Goal: Book appointment/travel/reservation

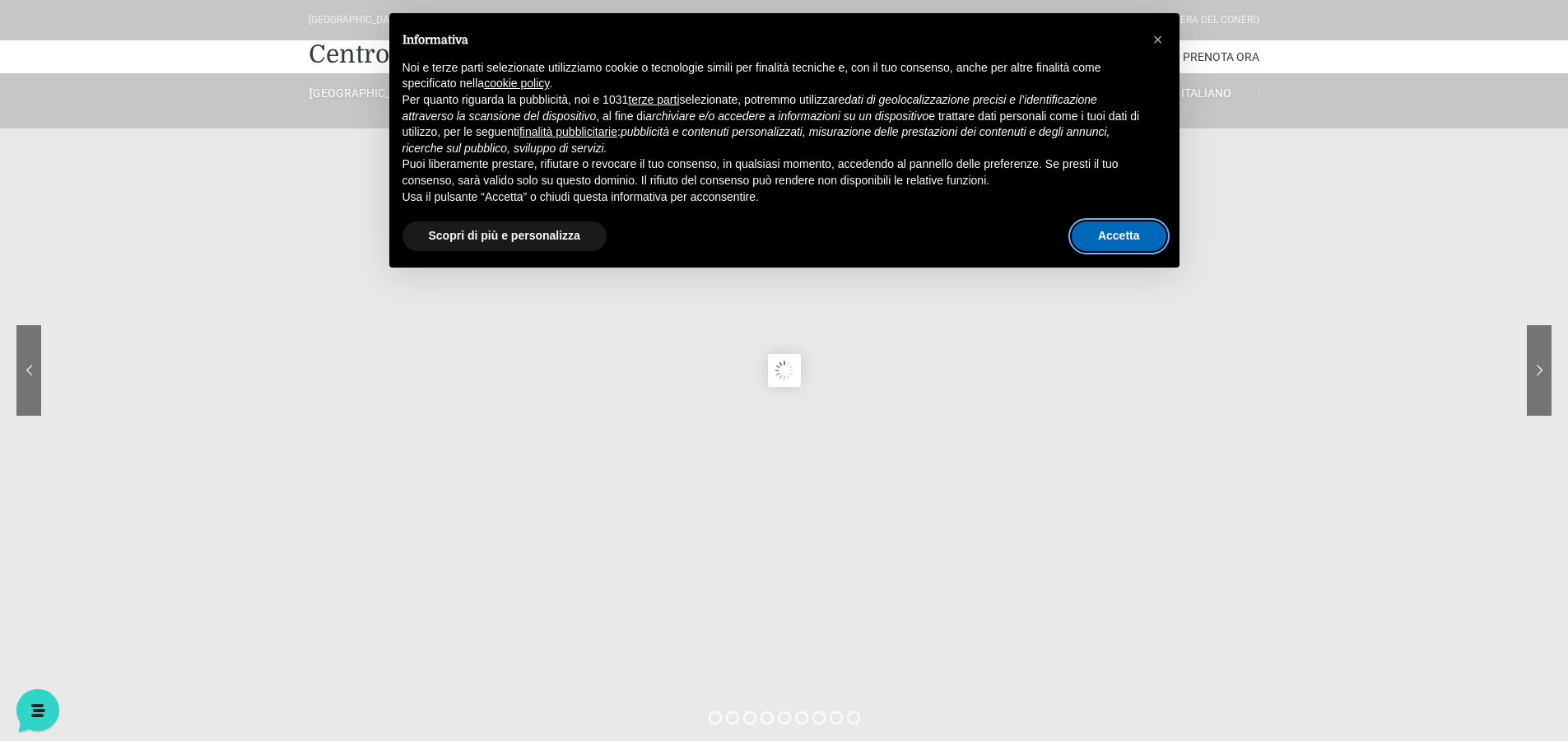
click at [1116, 238] on button "Accetta" at bounding box center [1118, 235] width 94 height 29
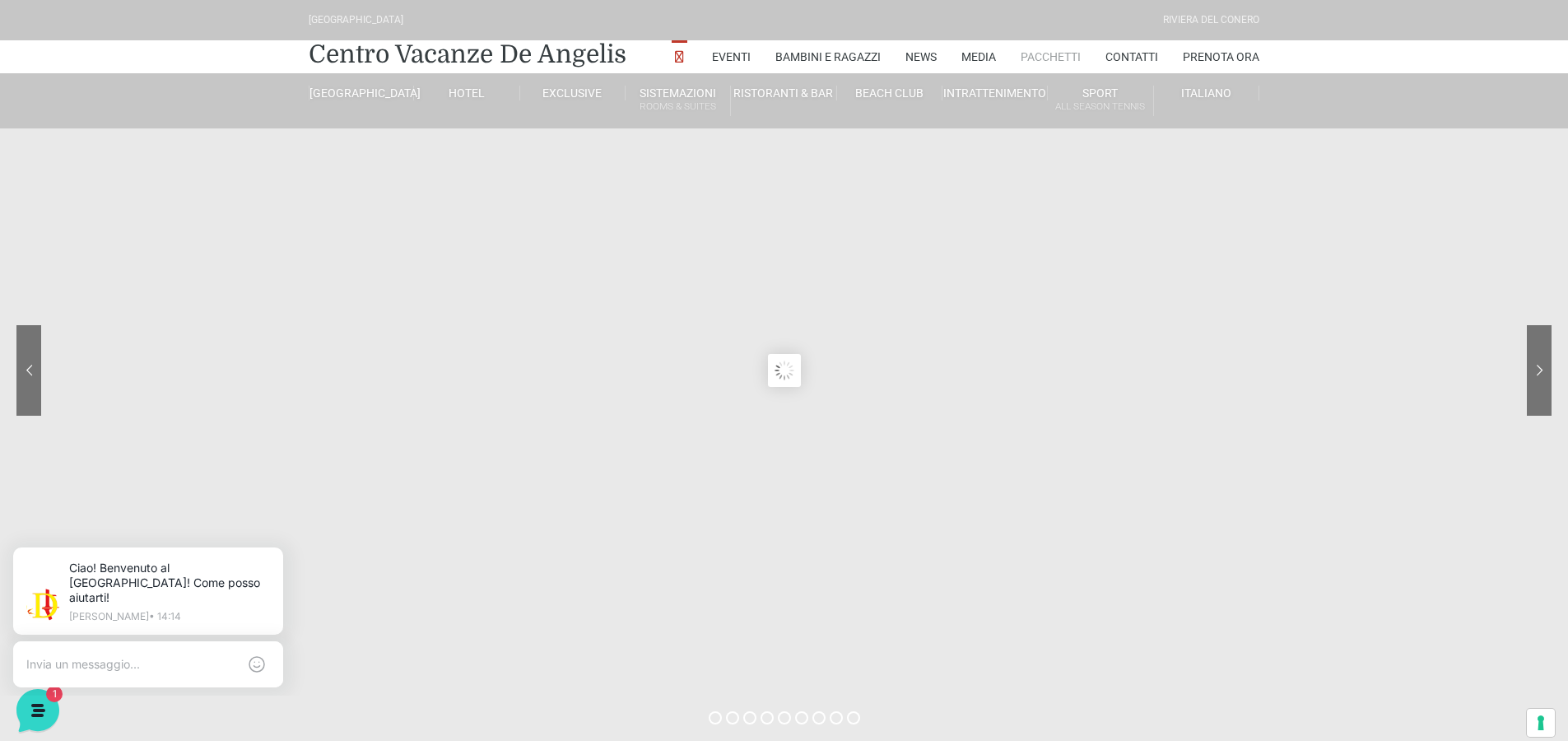
click at [1048, 55] on link "Pacchetti" at bounding box center [1050, 57] width 60 height 33
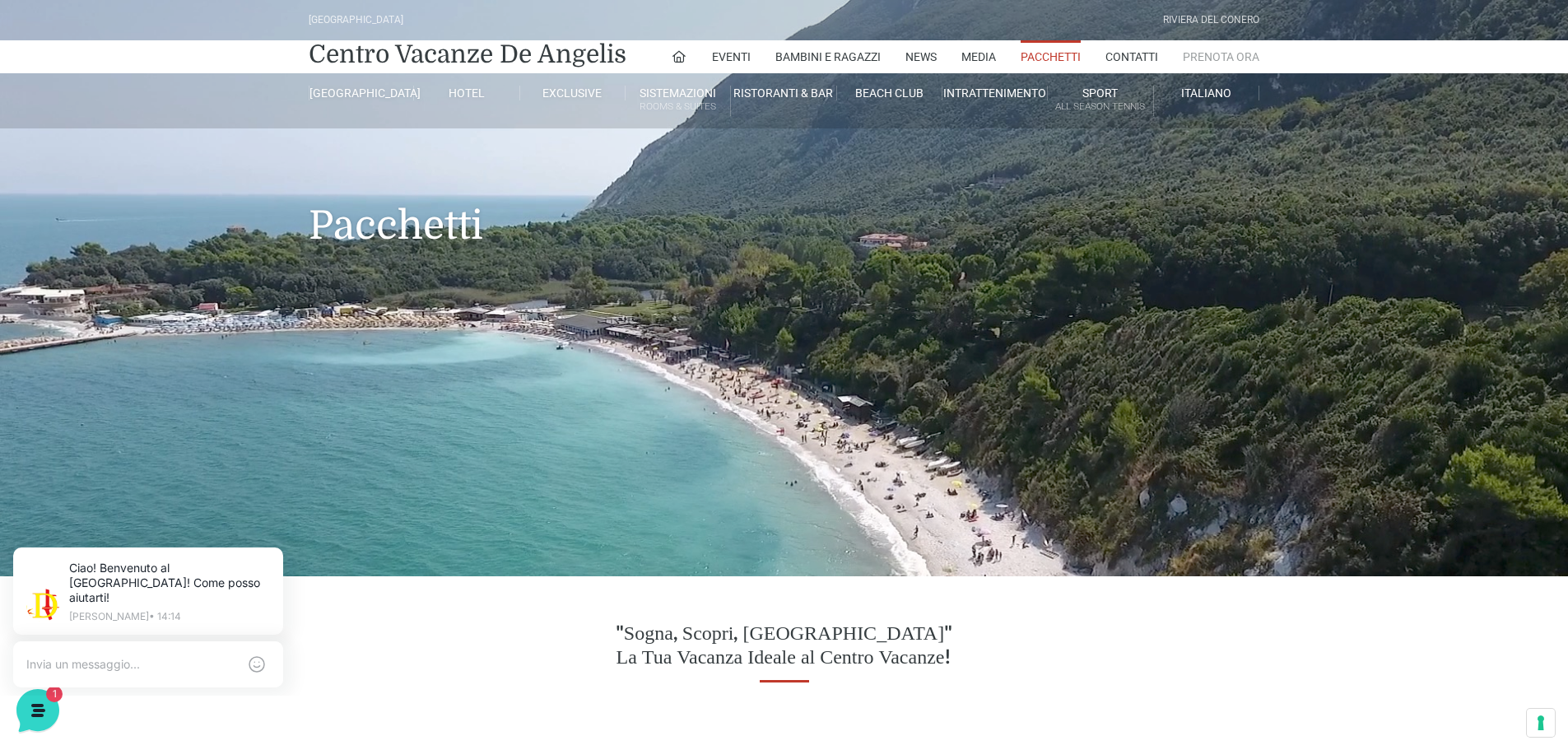
click at [1241, 54] on link "Prenota Ora" at bounding box center [1220, 57] width 77 height 33
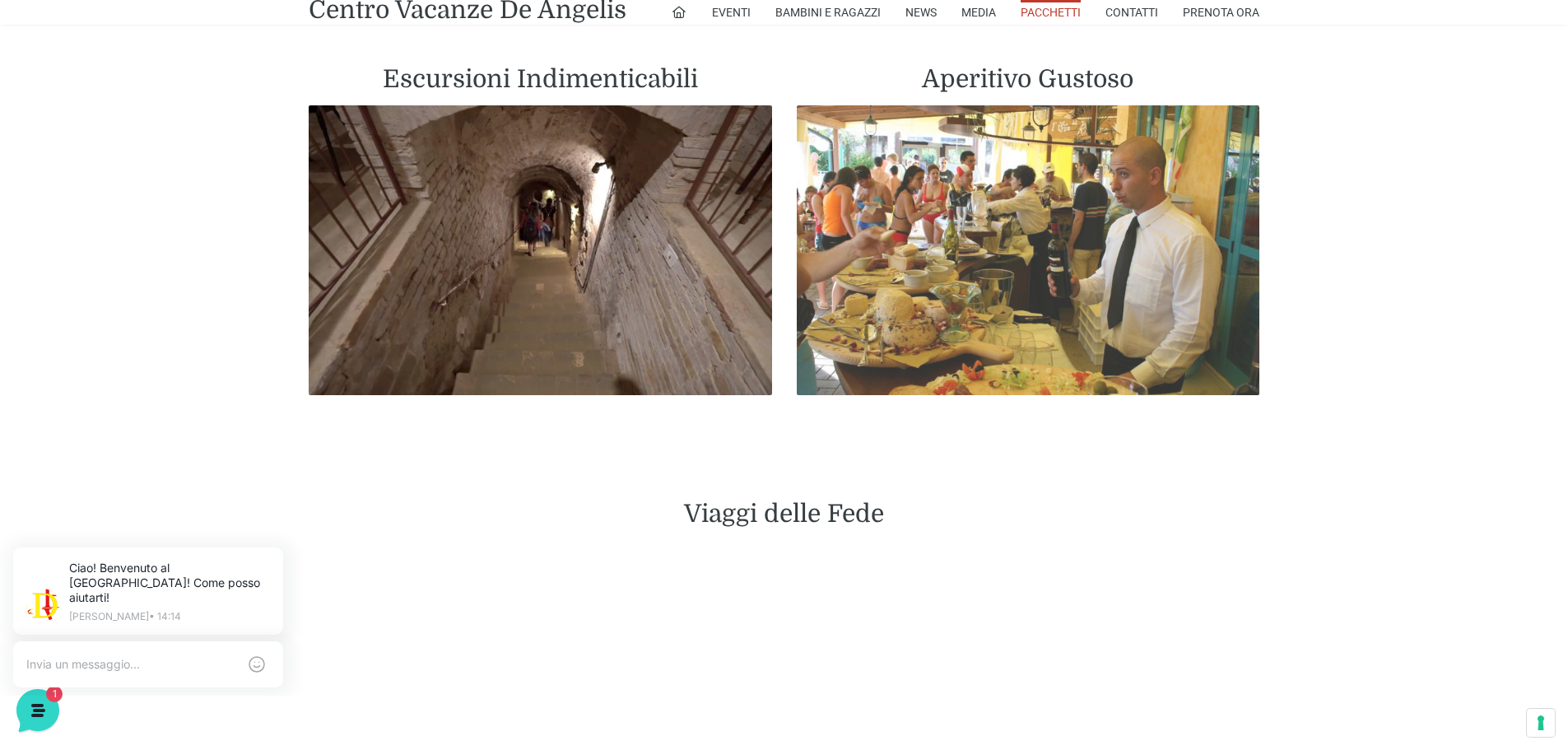
scroll to position [2634, 0]
